Goal: Task Accomplishment & Management: Use online tool/utility

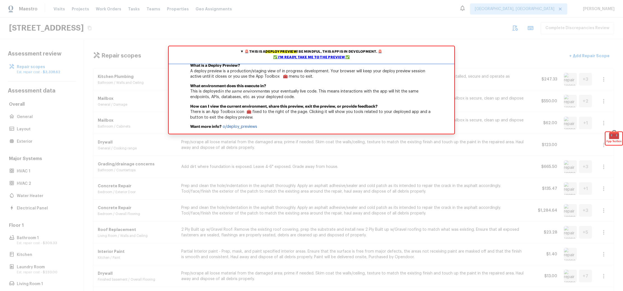
click at [326, 57] on div "✅ I'm ready, take me to the preview ✅" at bounding box center [311, 58] width 283 height 6
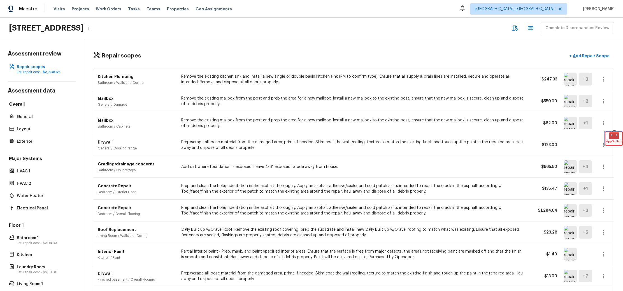
click at [619, 137] on div "🧰 App Toolbox" at bounding box center [613, 138] width 17 height 13
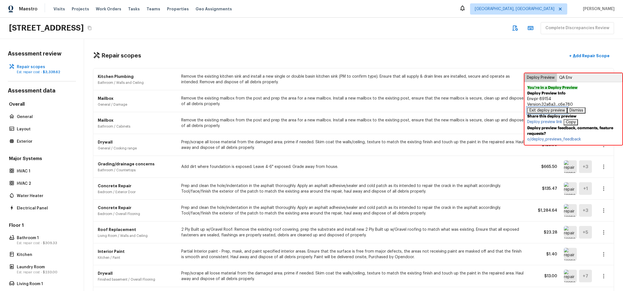
click at [555, 109] on button "Exit deploy preview" at bounding box center [547, 110] width 40 height 6
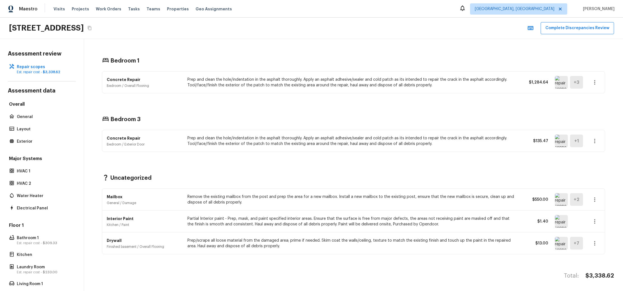
scroll to position [4, 0]
click at [167, 140] on div "Concrete Repair Bedroom / Exterior Door Prep and clean the hole/indentation in …" at bounding box center [353, 141] width 502 height 22
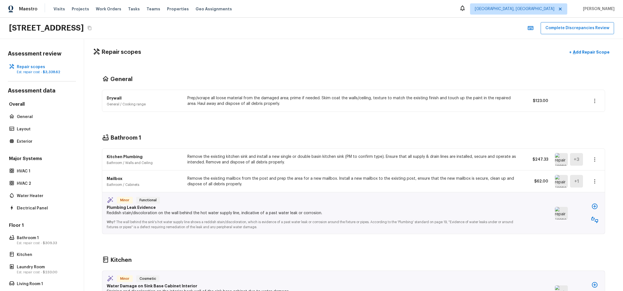
scroll to position [4, 0]
click at [589, 99] on button "button" at bounding box center [594, 100] width 11 height 11
click at [585, 111] on li "Edit" at bounding box center [593, 112] width 26 height 17
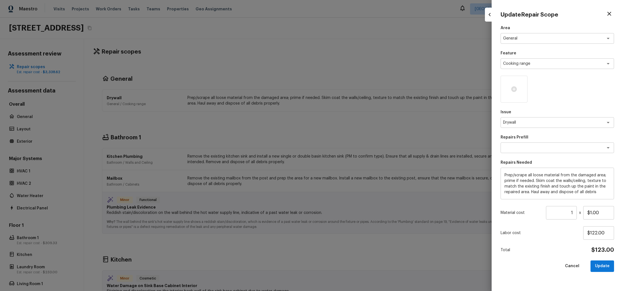
click at [451, 116] on div at bounding box center [311, 145] width 623 height 291
type input "$0.00"
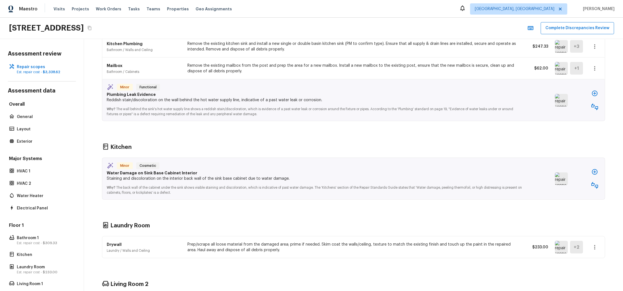
scroll to position [114, 0]
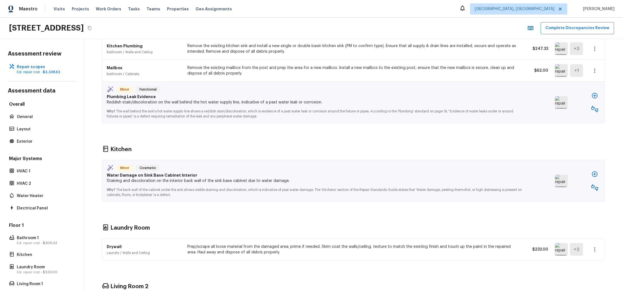
click at [555, 174] on img at bounding box center [561, 180] width 13 height 13
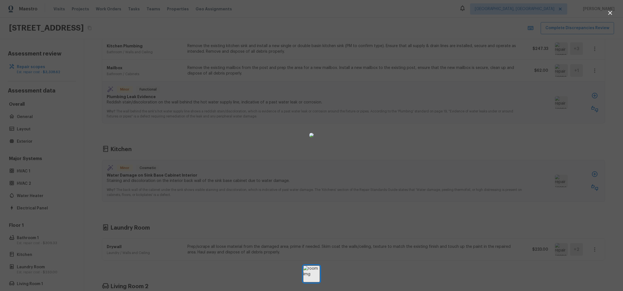
click at [533, 155] on div at bounding box center [311, 135] width 623 height 252
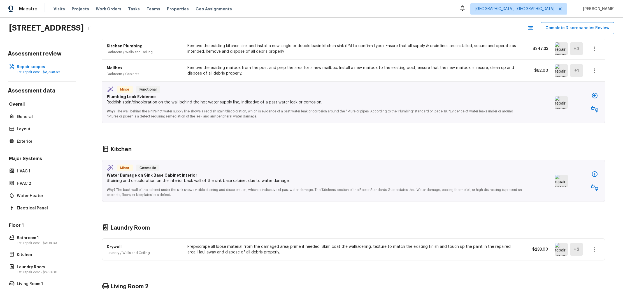
click at [590, 168] on button "button" at bounding box center [594, 173] width 11 height 11
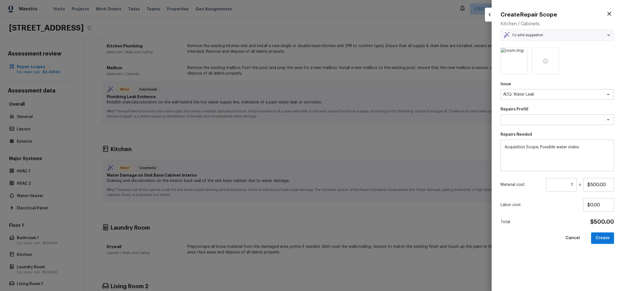
type textarea "Possible water stains"
click at [605, 241] on button "Create" at bounding box center [602, 237] width 23 height 11
type input "$0.00"
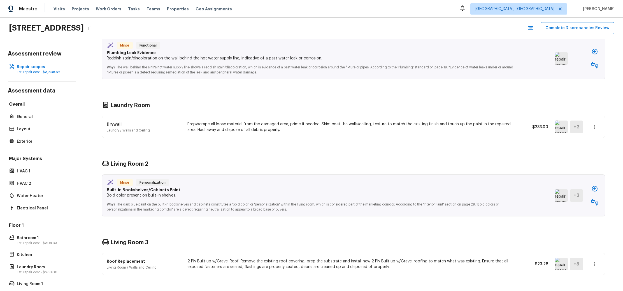
scroll to position [174, 0]
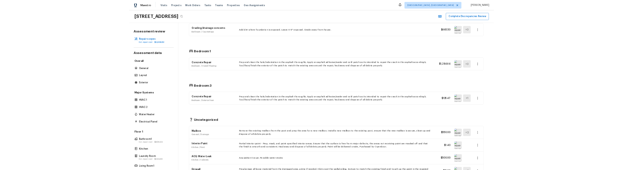
scroll to position [561, 0]
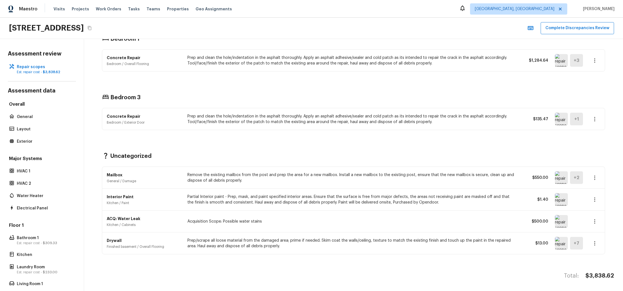
click at [555, 215] on img at bounding box center [561, 221] width 13 height 13
click at [589, 216] on button "button" at bounding box center [594, 221] width 11 height 11
click at [588, 225] on li "Edit" at bounding box center [593, 229] width 26 height 17
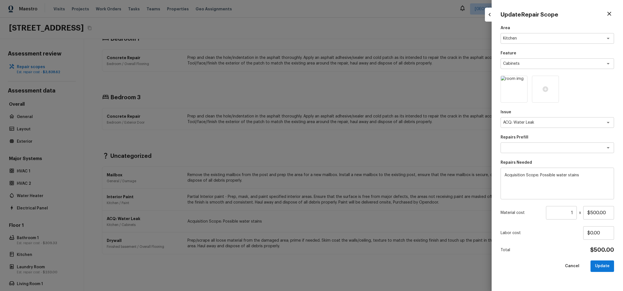
click at [472, 211] on div at bounding box center [311, 145] width 623 height 291
type input "$0.00"
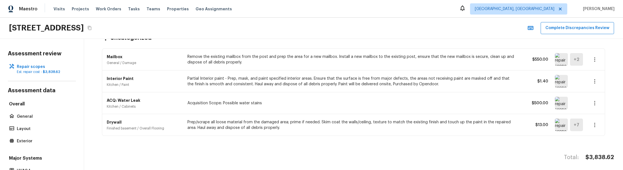
scroll to position [681, 0]
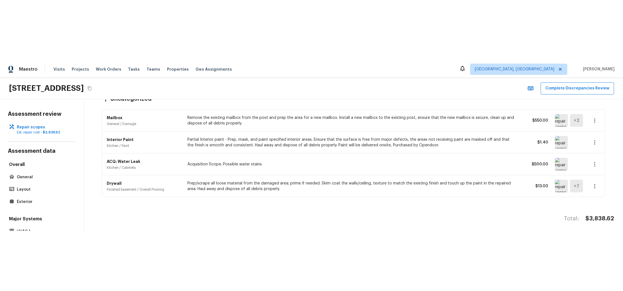
scroll to position [681, 0]
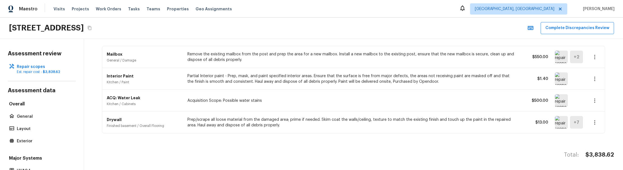
click at [591, 97] on icon "button" at bounding box center [594, 100] width 7 height 7
click at [200, 112] on div at bounding box center [311, 85] width 623 height 170
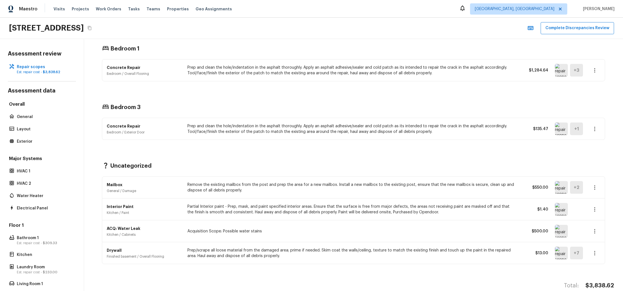
scroll to position [541, 0]
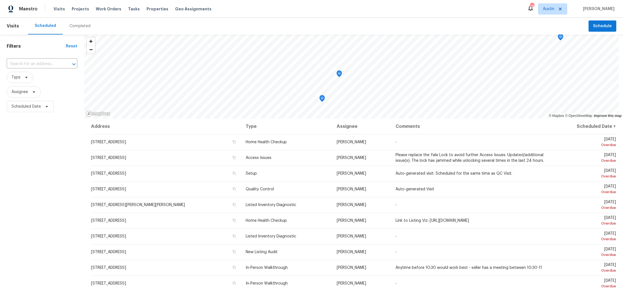
scroll to position [40, 0]
